Goal: Find specific page/section: Find specific page/section

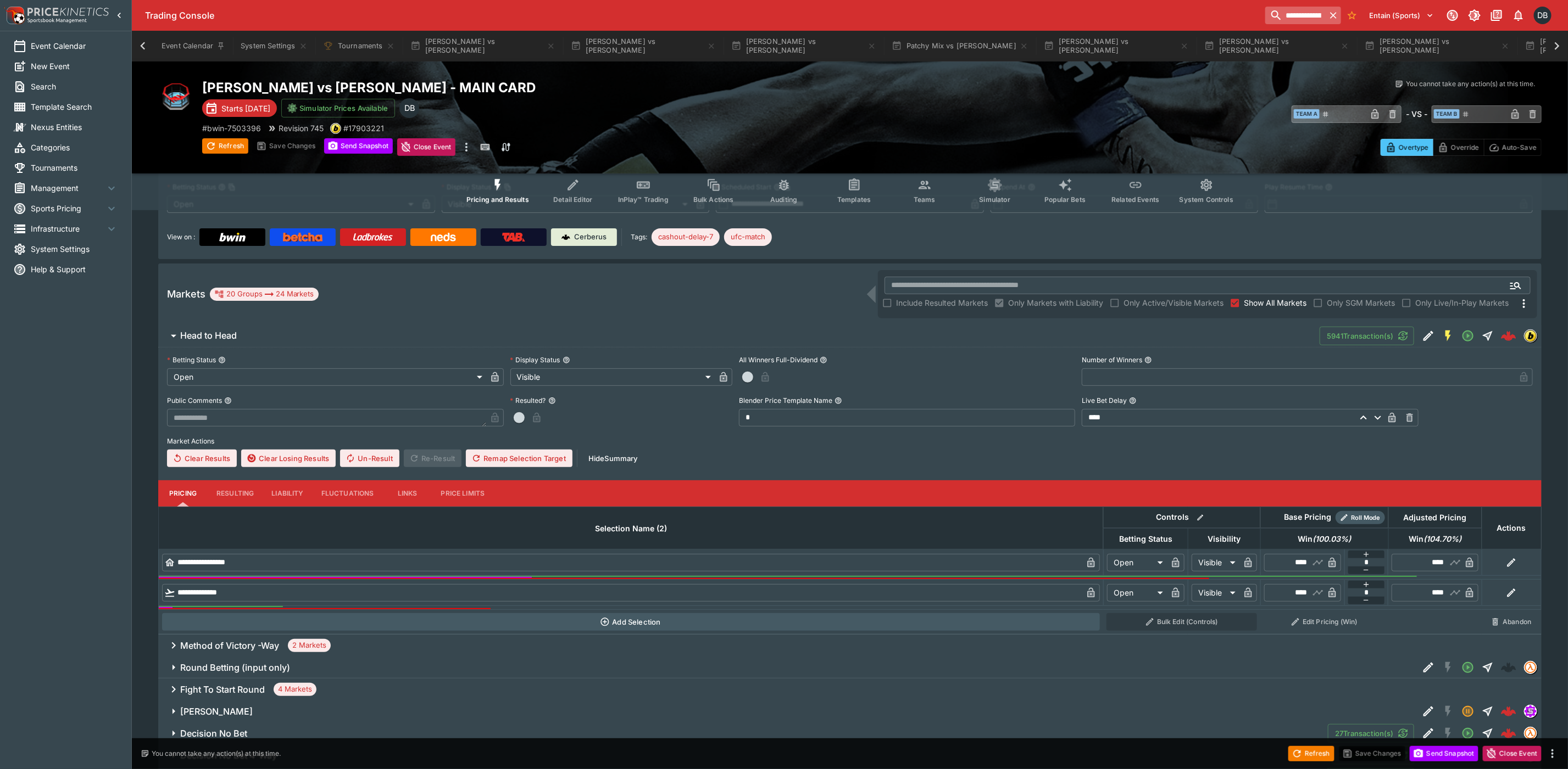
scroll to position [0, 875]
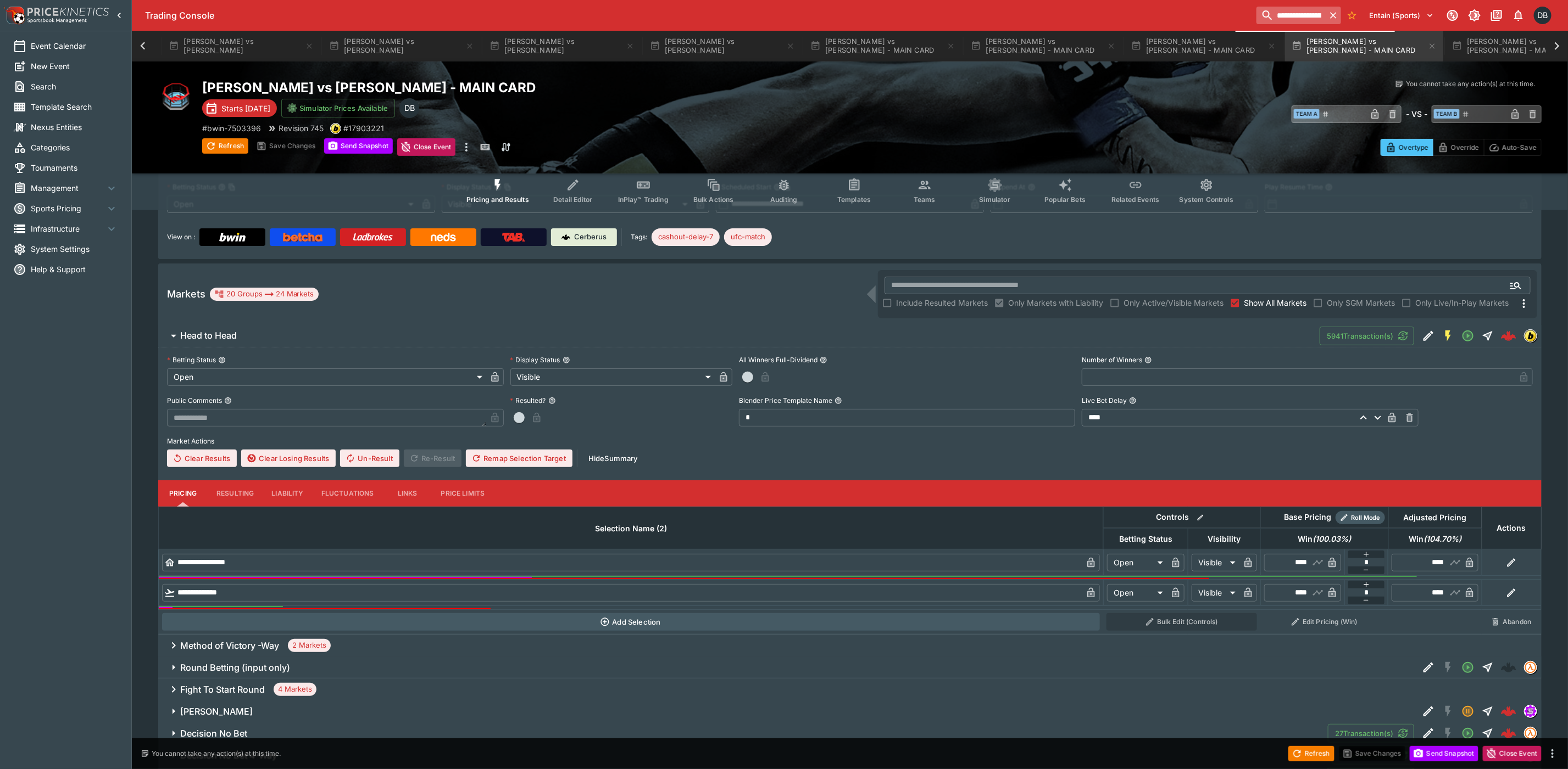
click at [1258, 15] on input "**********" at bounding box center [1291, 15] width 69 height 17
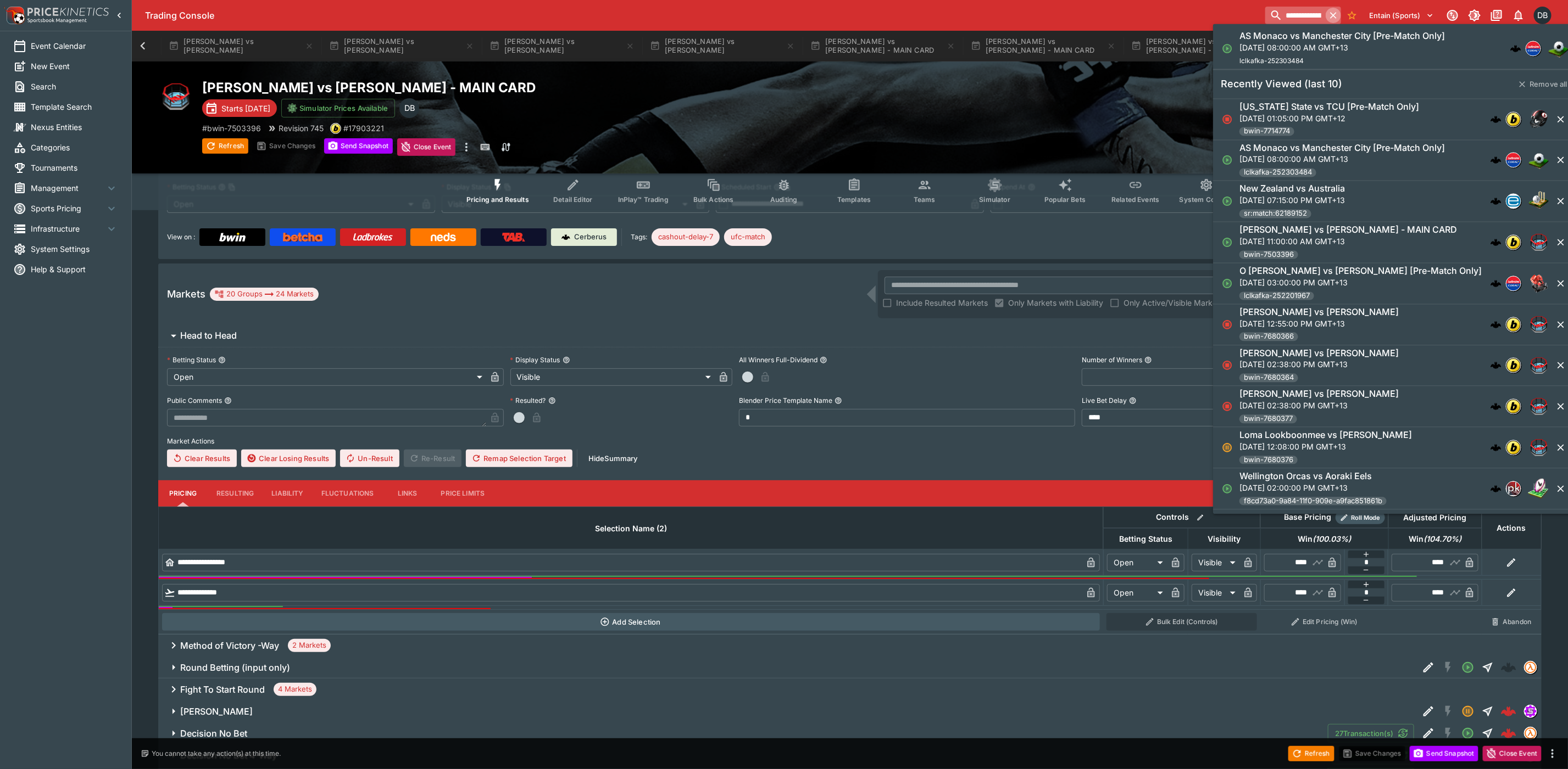
click at [1328, 10] on icon "button" at bounding box center [1333, 15] width 11 height 11
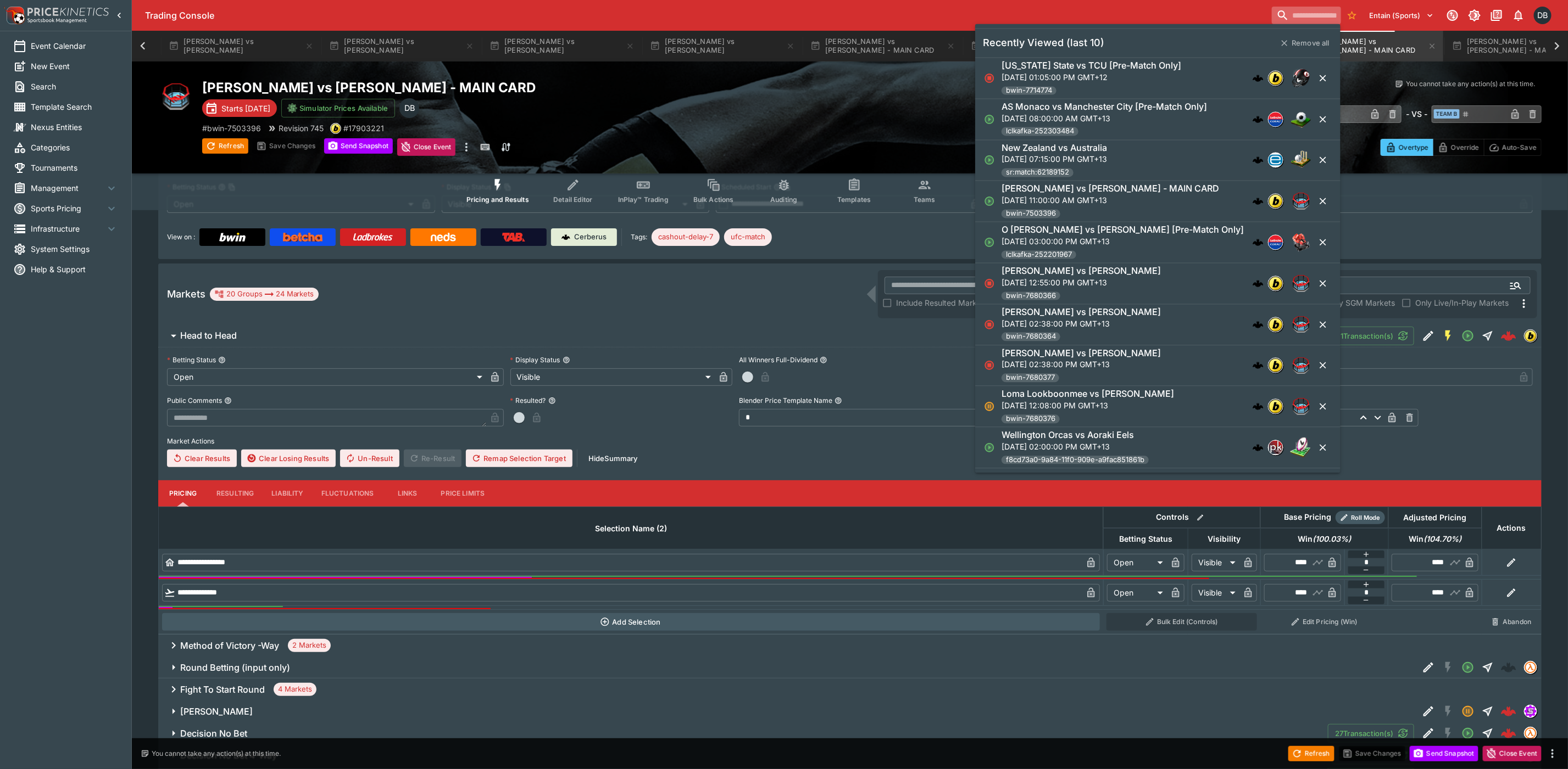
click at [1296, 15] on input "search" at bounding box center [1306, 15] width 69 height 17
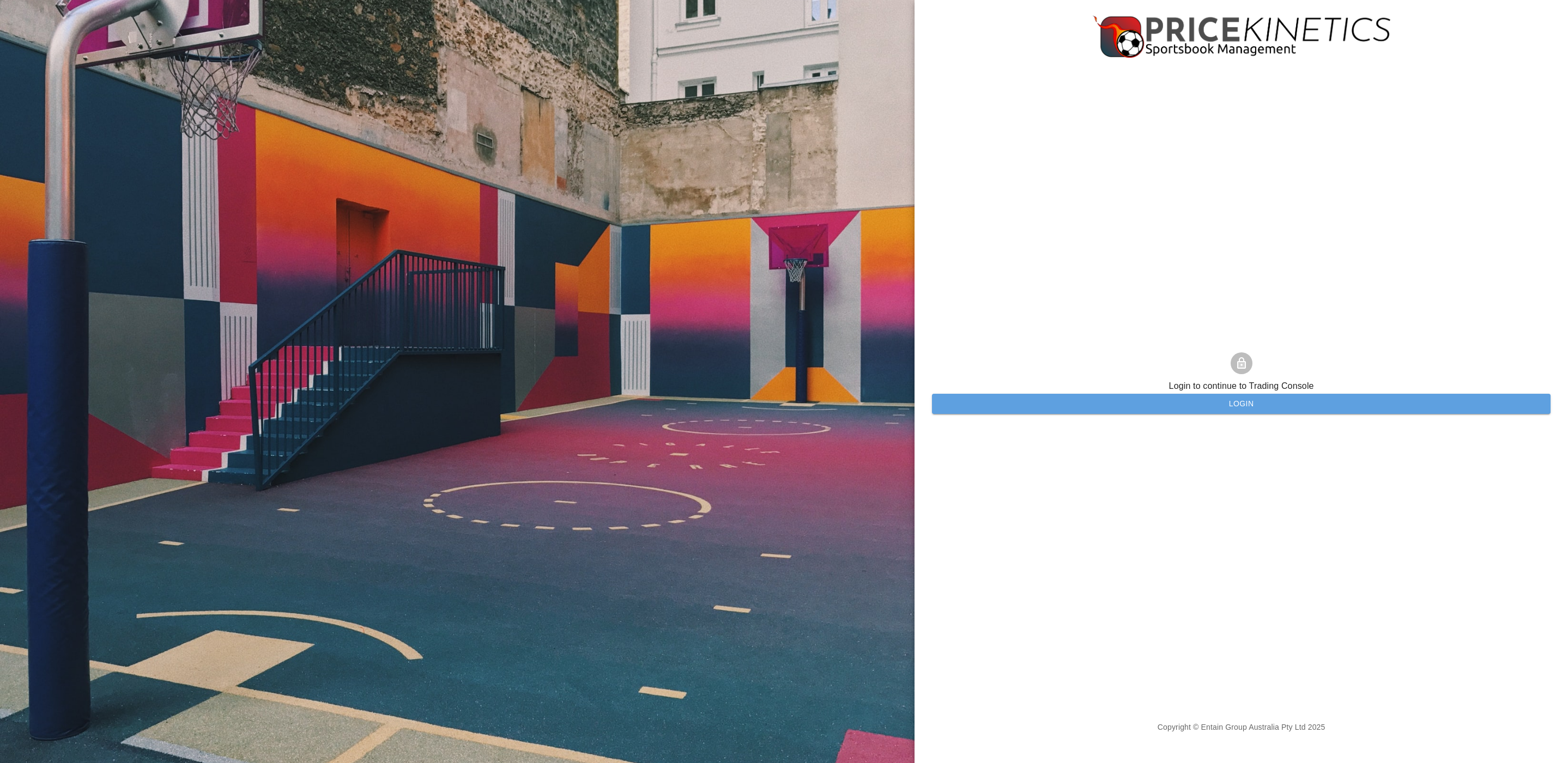
click at [1114, 413] on button "Login" at bounding box center [1241, 404] width 618 height 20
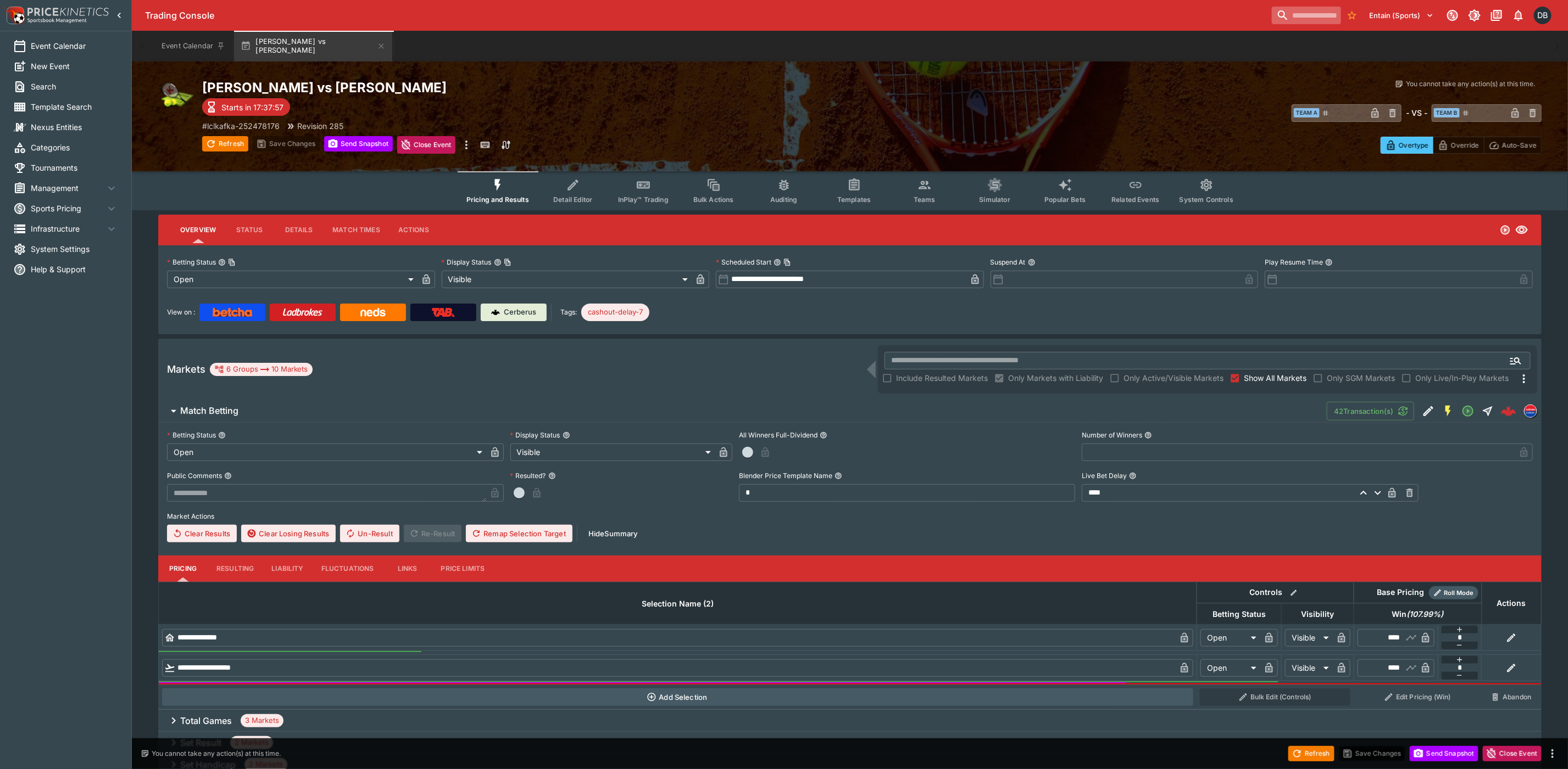
click at [1281, 14] on input "search" at bounding box center [1306, 15] width 69 height 17
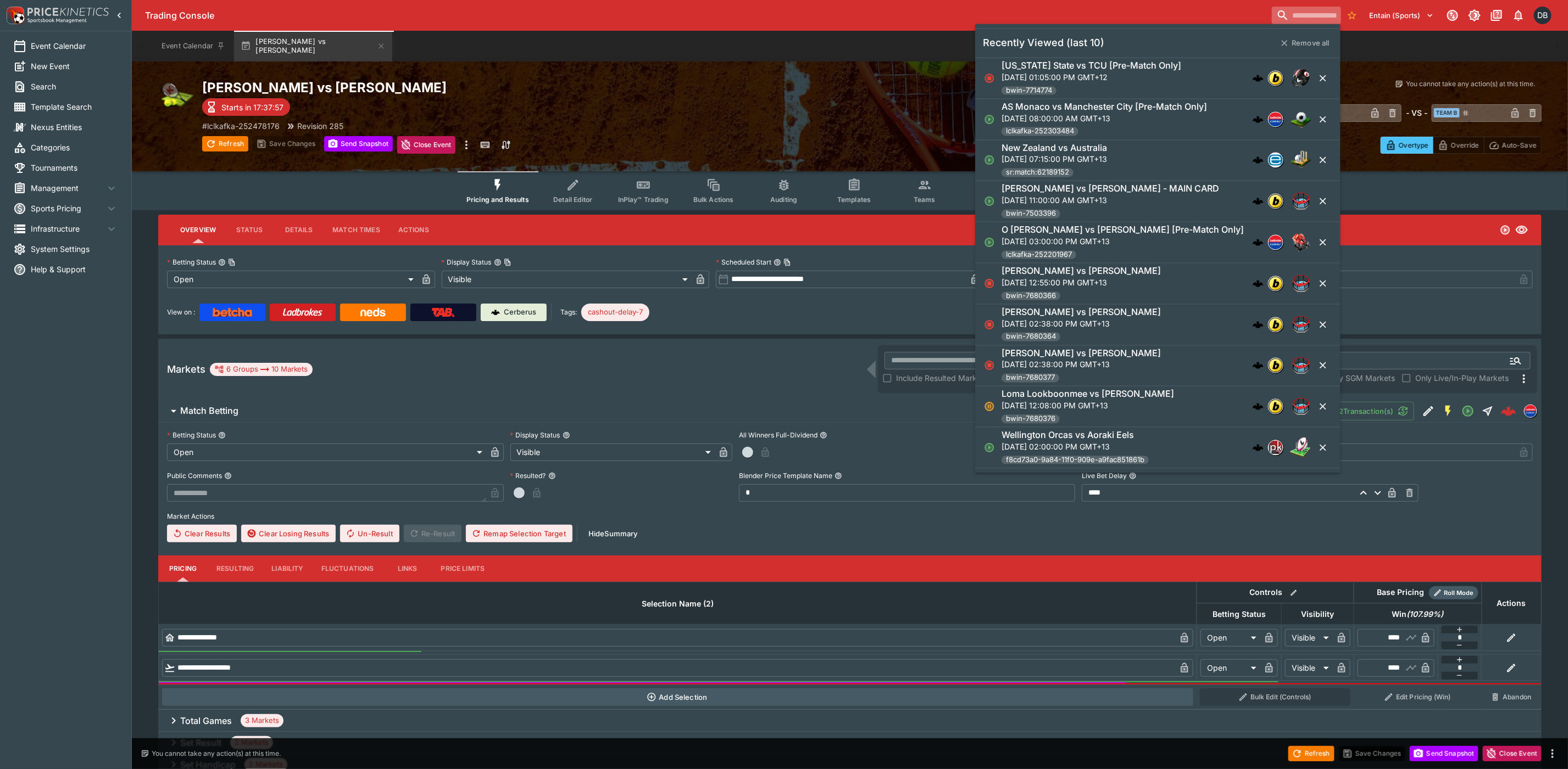
paste input "**********"
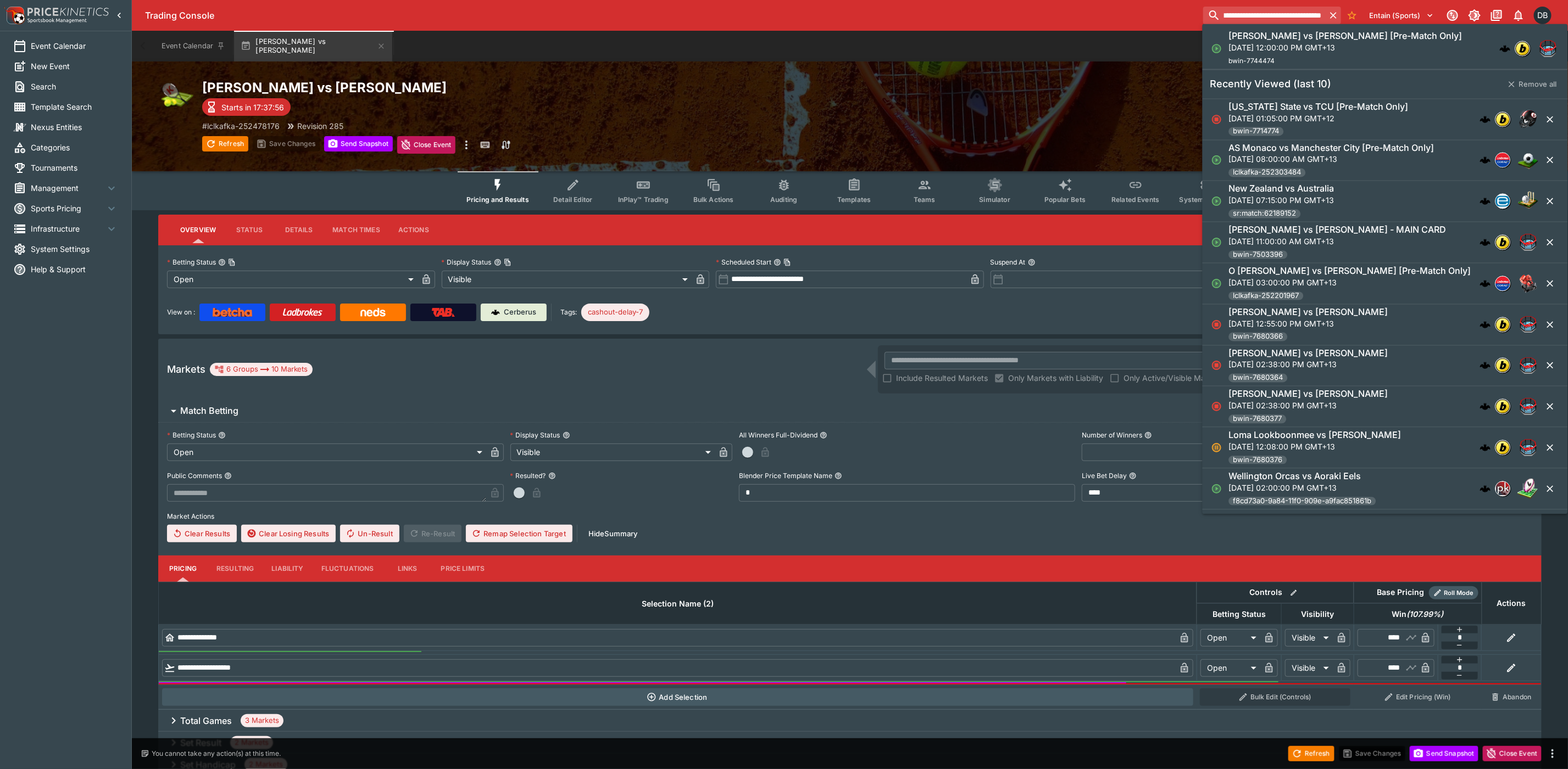
type input "**********"
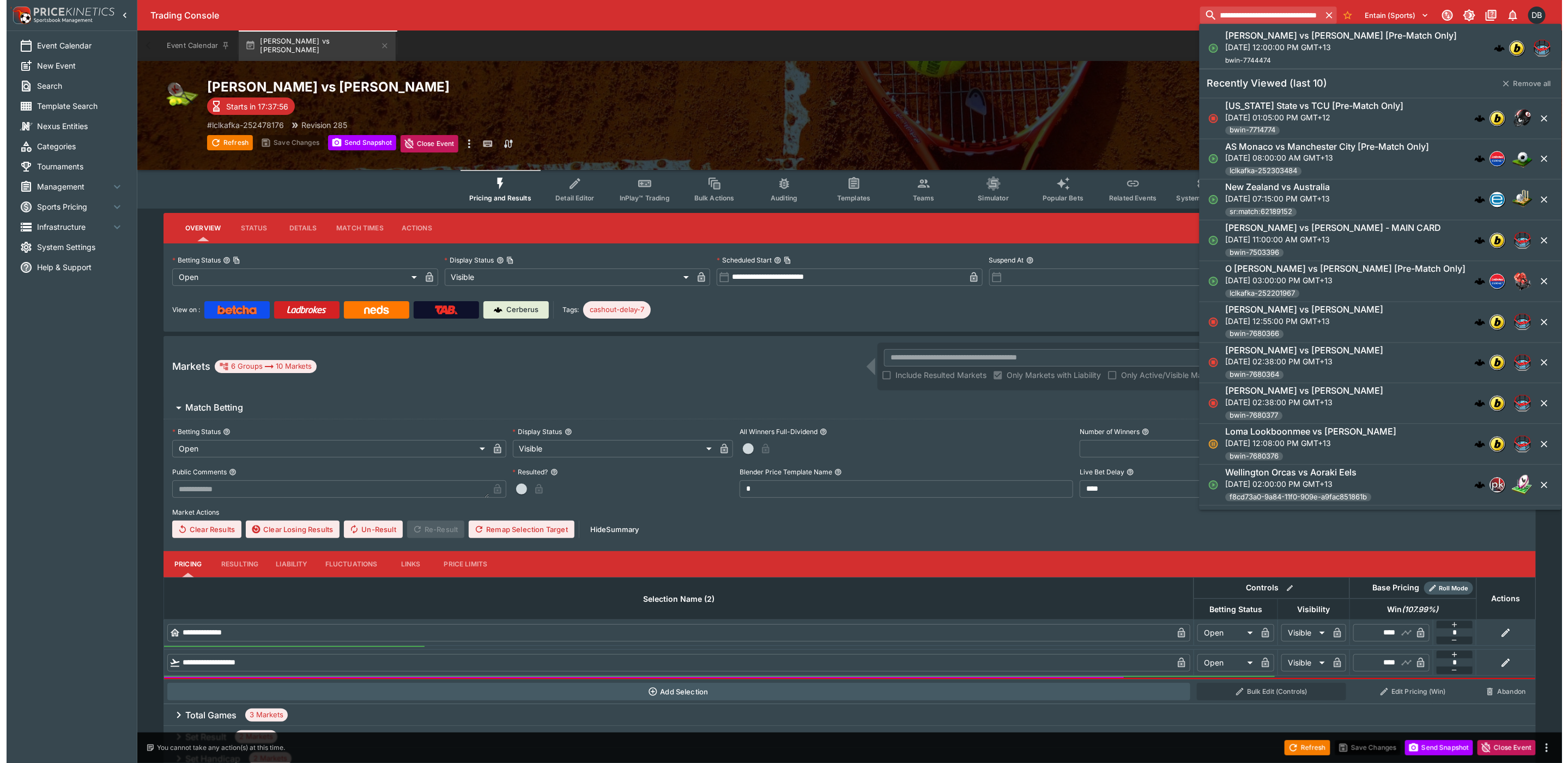
scroll to position [0, 0]
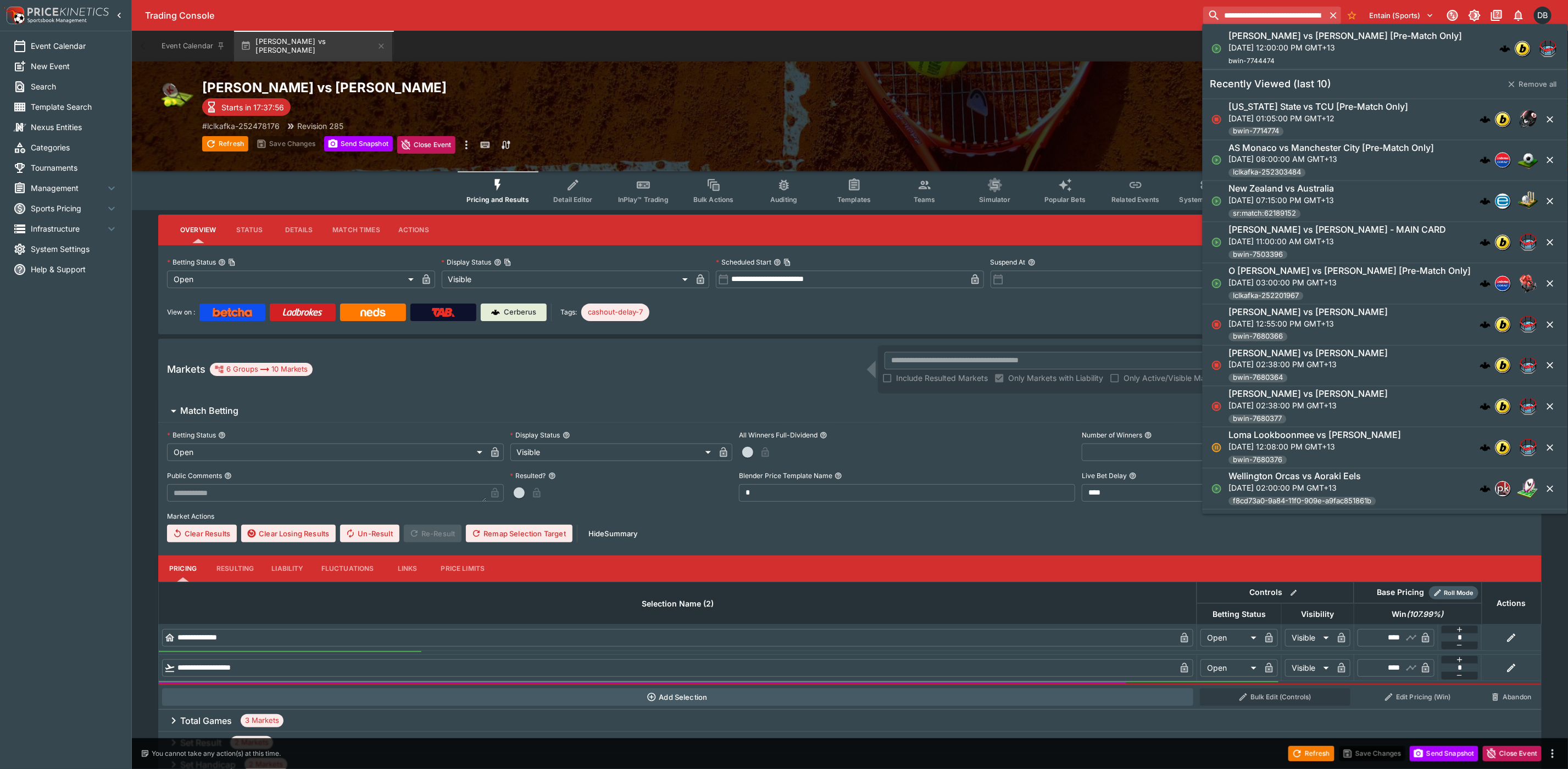
click at [1274, 46] on p "[DATE] 12:00:00 PM GMT+13" at bounding box center [1345, 47] width 233 height 12
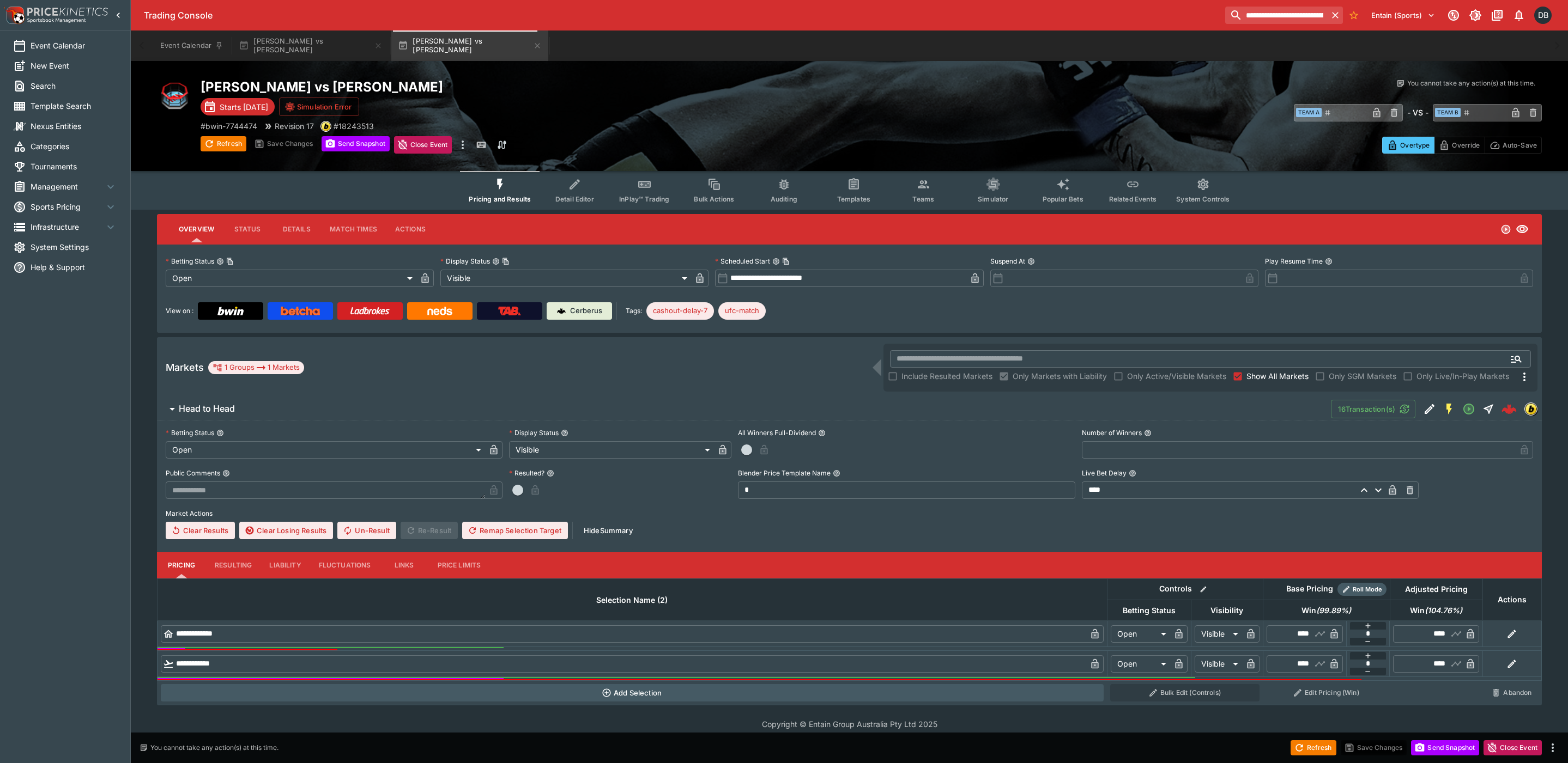
click at [661, 87] on h2 "[PERSON_NAME] vs [PERSON_NAME]" at bounding box center [536, 87] width 671 height 17
click at [578, 190] on icon "Event type filters" at bounding box center [575, 185] width 14 height 14
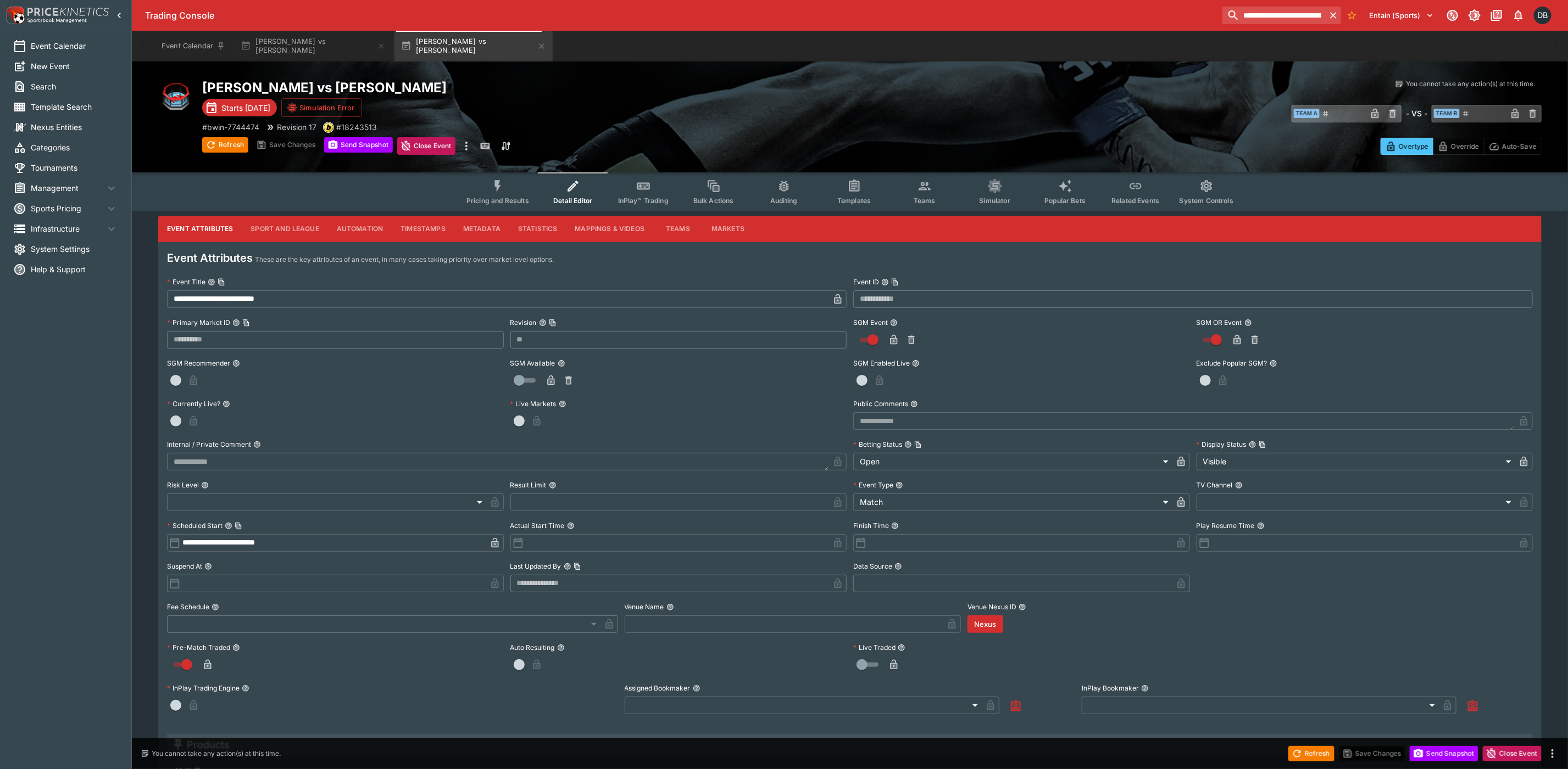
click at [300, 228] on button "Sport and League" at bounding box center [284, 229] width 86 height 26
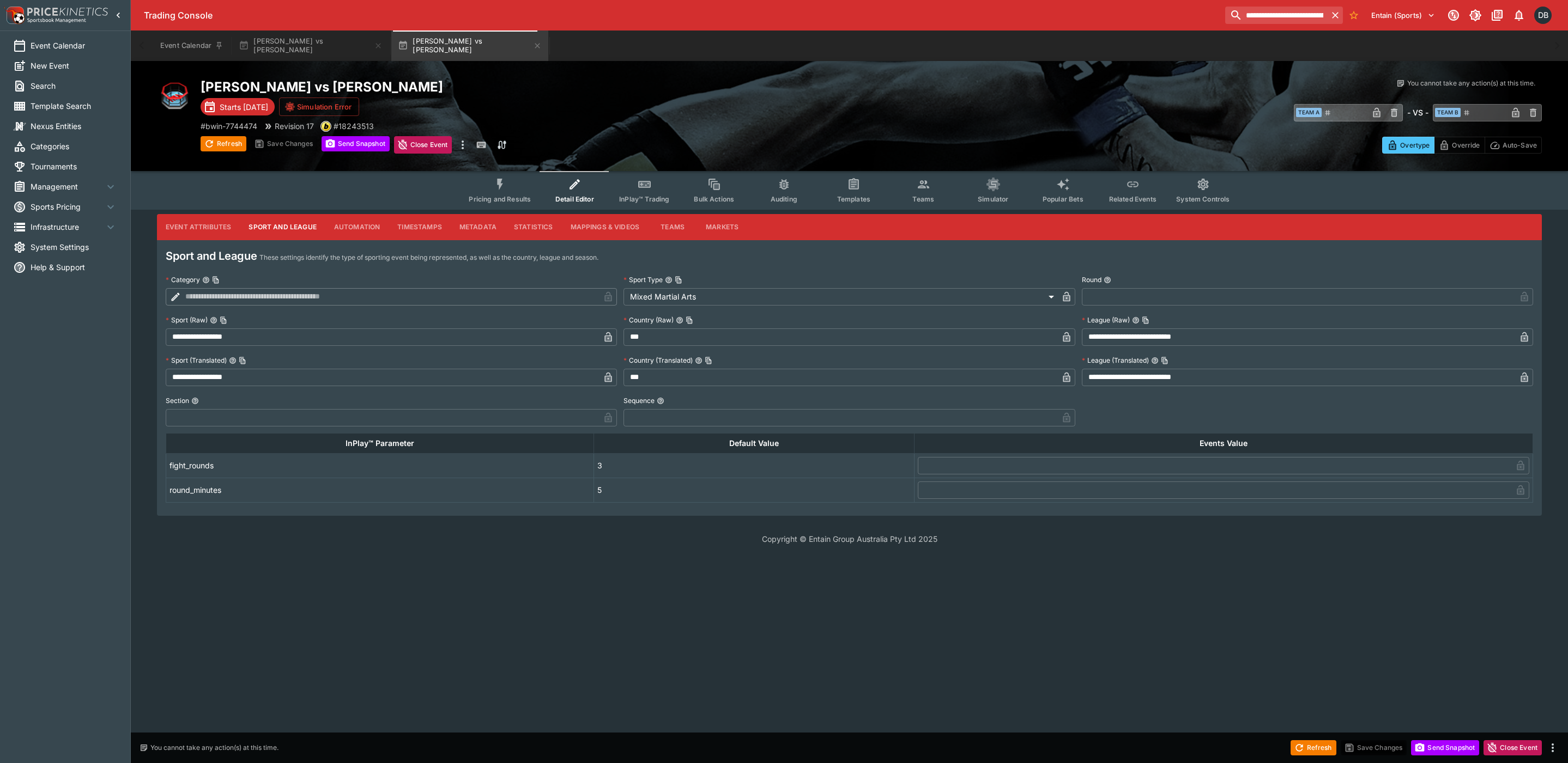
click at [218, 418] on input "text" at bounding box center [382, 418] width 434 height 17
type input "*"
click at [761, 415] on input "text" at bounding box center [840, 418] width 434 height 17
type input "*"
click at [1365, 744] on button "Save Changes" at bounding box center [1374, 748] width 66 height 15
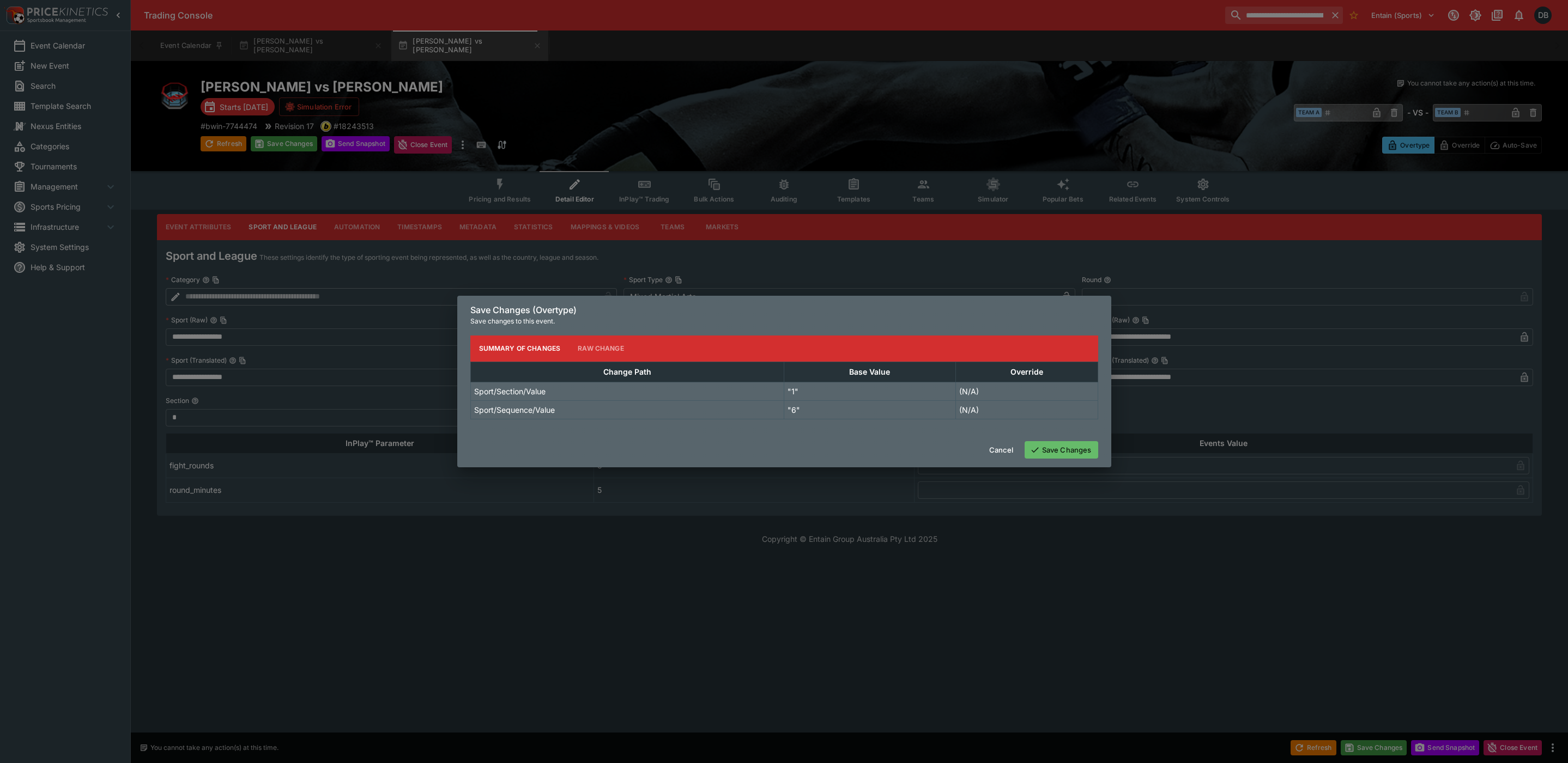
click at [1047, 441] on button "Save Changes" at bounding box center [1061, 450] width 74 height 17
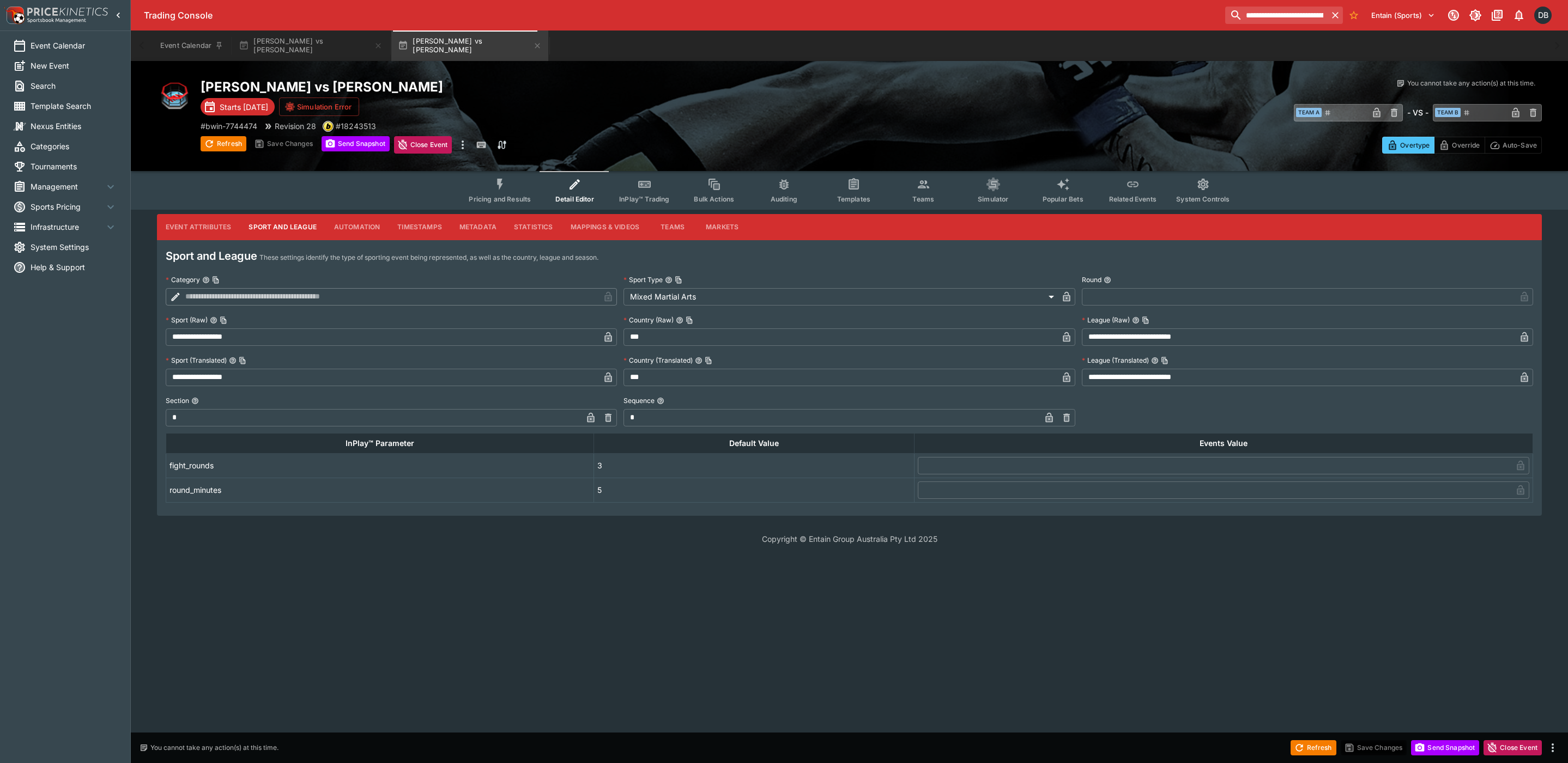
click at [505, 195] on span "Pricing and Results" at bounding box center [500, 198] width 62 height 8
